Goal: Navigation & Orientation: Find specific page/section

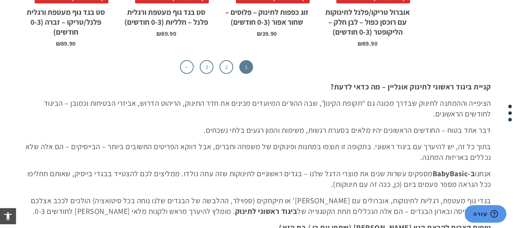
scroll to position [2576, 0]
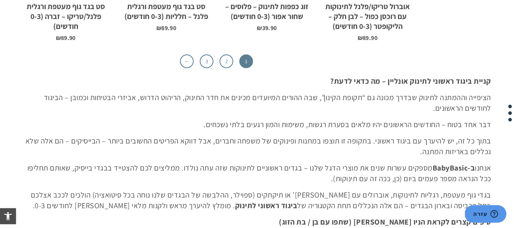
drag, startPoint x: 519, startPoint y: 38, endPoint x: 519, endPoint y: 187, distance: 148.7
click at [225, 61] on link "2" at bounding box center [226, 61] width 14 height 14
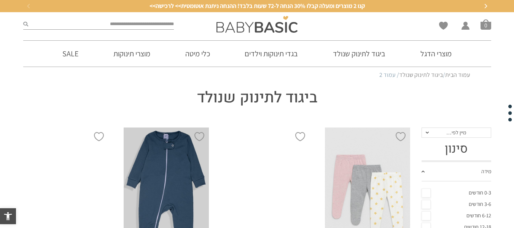
drag, startPoint x: 519, startPoint y: 12, endPoint x: 519, endPoint y: 0, distance: 12.6
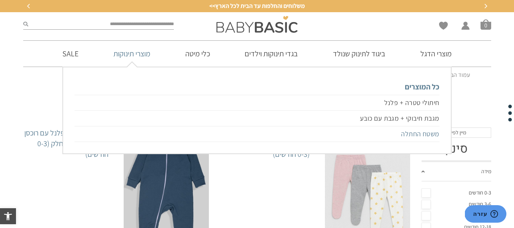
click at [417, 133] on link "משטח החתלה" at bounding box center [257, 134] width 364 height 16
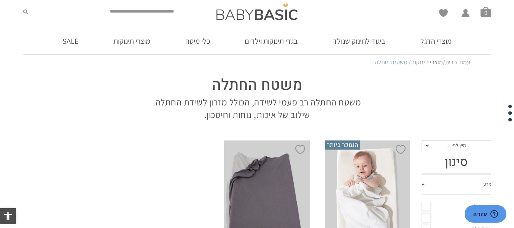
scroll to position [5, 0]
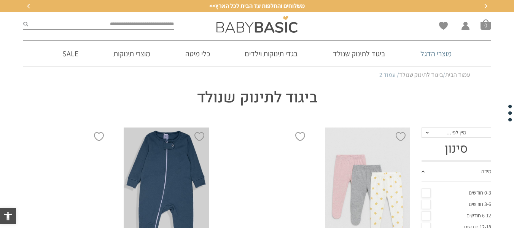
click at [434, 52] on link "מוצרי הדגל" at bounding box center [436, 54] width 54 height 26
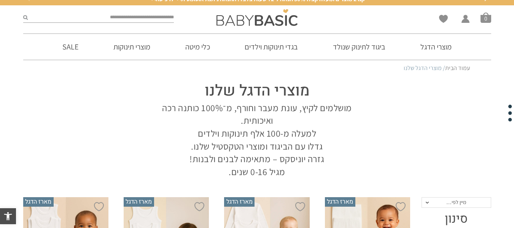
scroll to position [119, 0]
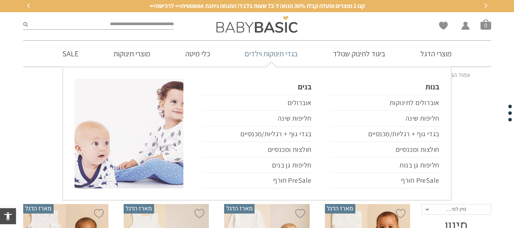
scroll to position [0, 0]
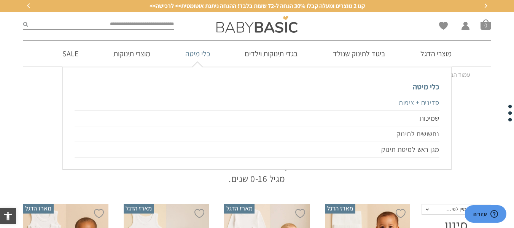
click at [417, 102] on link "סדינים + ציפות" at bounding box center [257, 103] width 364 height 16
